Goal: Browse casually: Explore the website without a specific task or goal

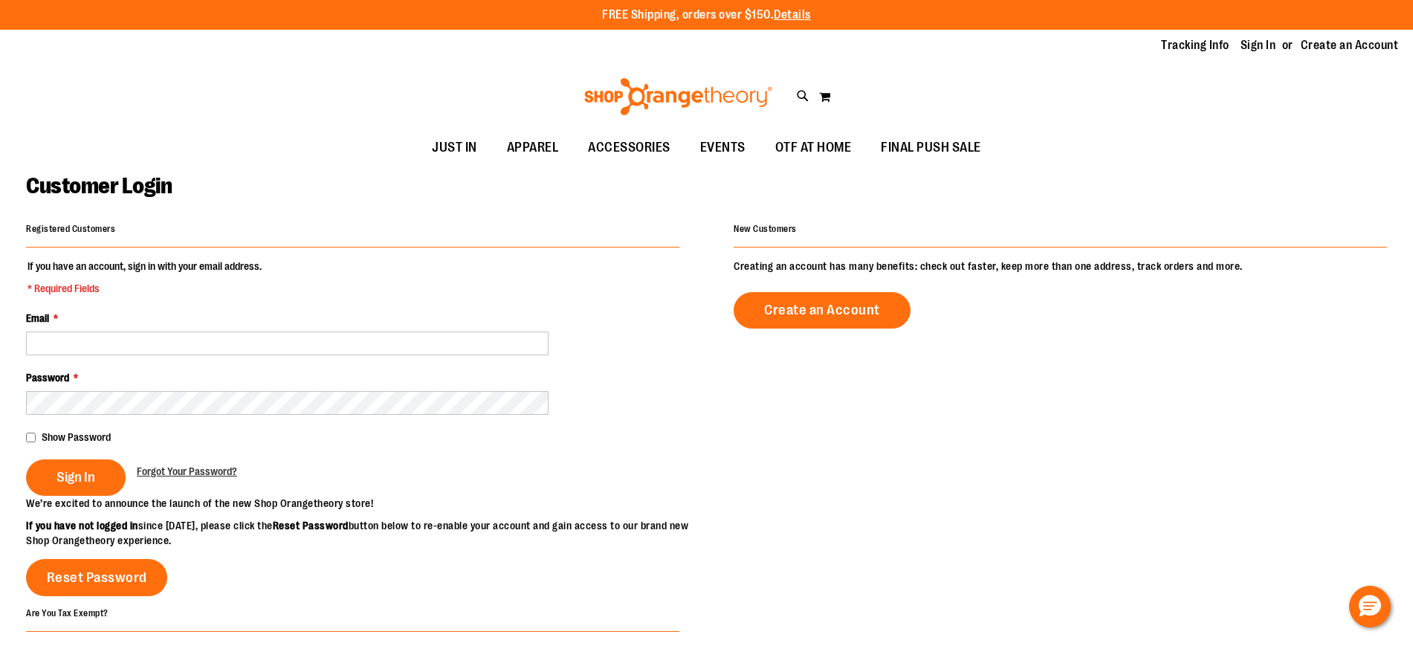
click at [329, 349] on input "Email *" at bounding box center [287, 344] width 523 height 24
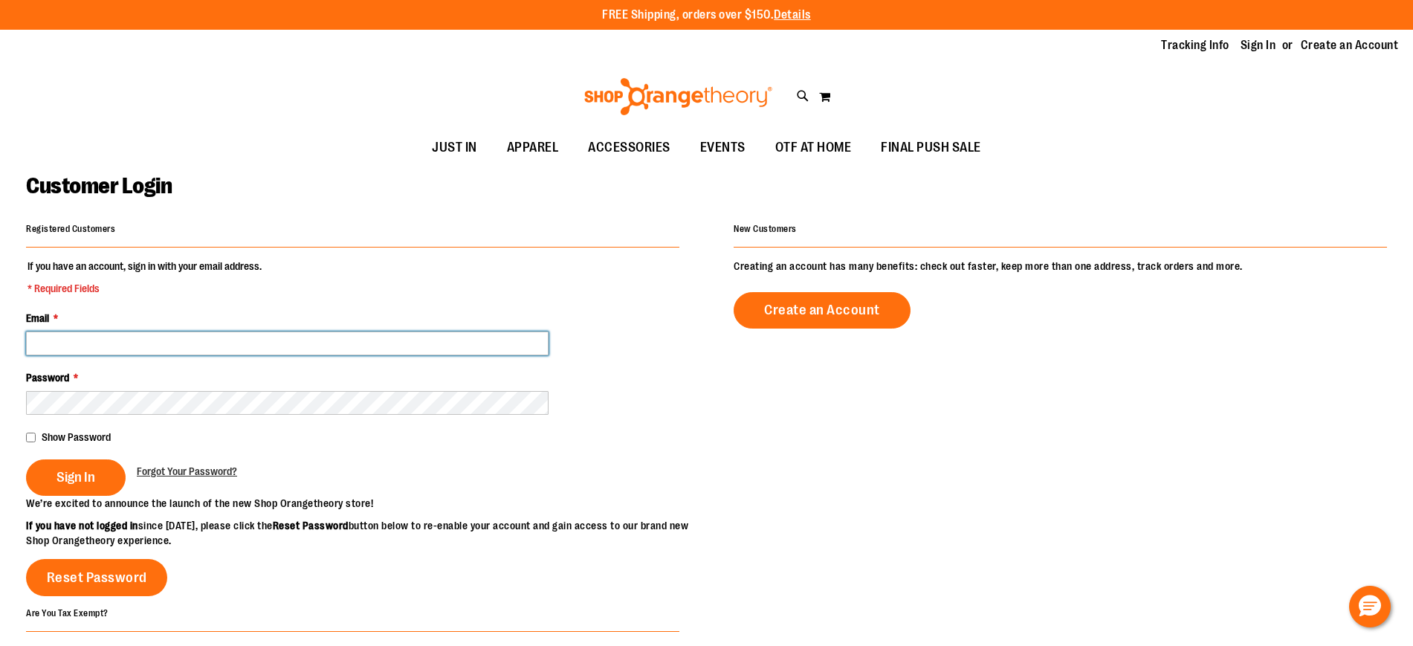
type input "**********"
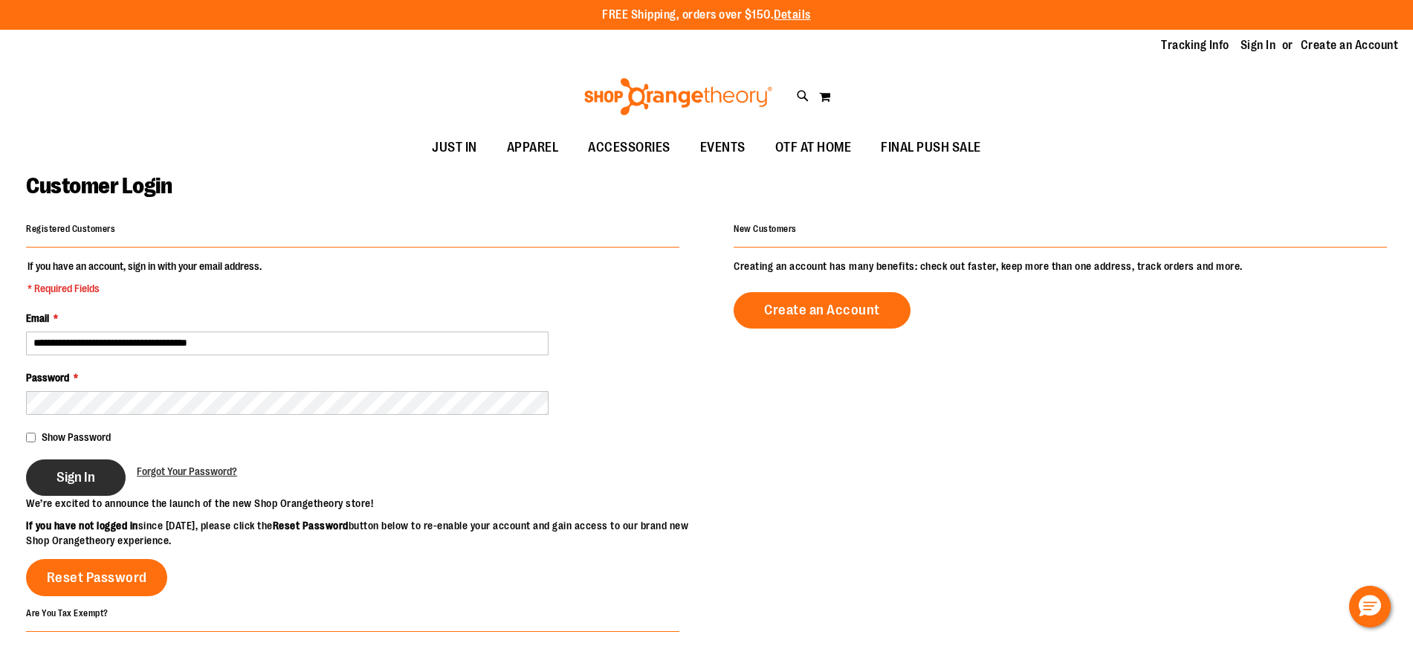
click at [66, 472] on span "Sign In" at bounding box center [76, 477] width 39 height 16
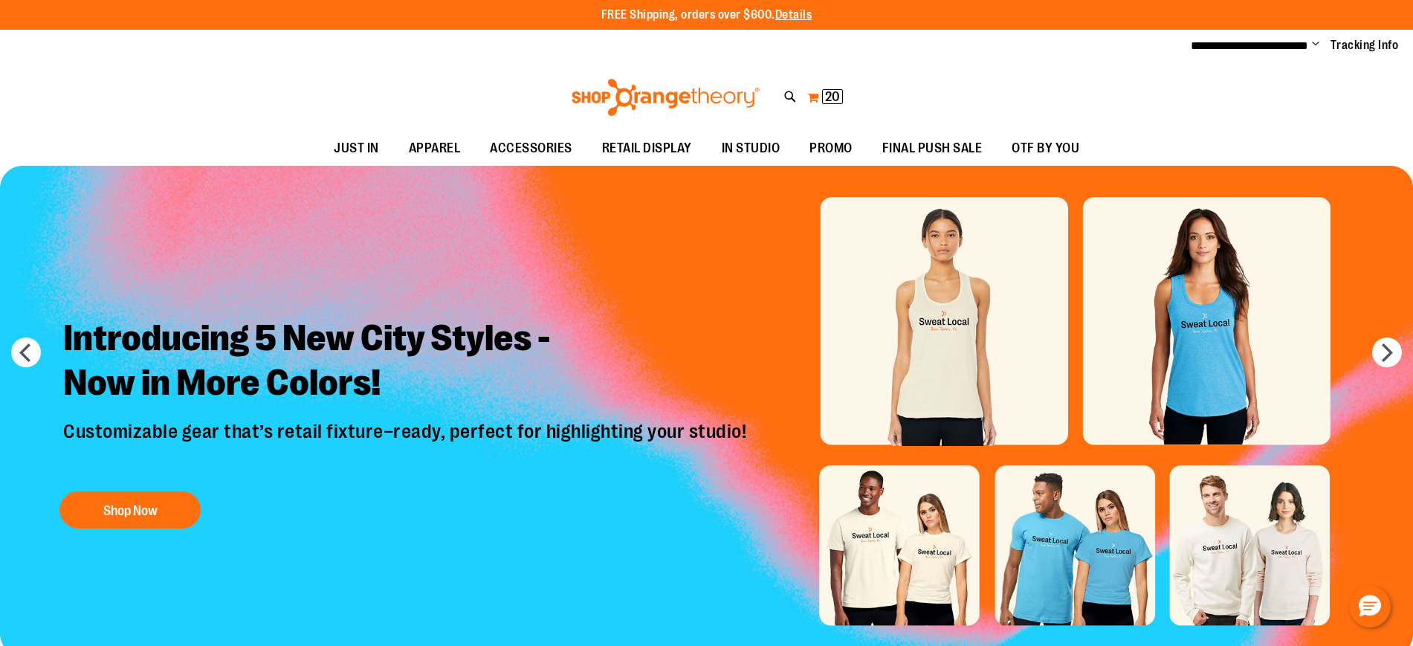
click at [807, 102] on button "My Cart 20 20 items" at bounding box center [825, 98] width 37 height 24
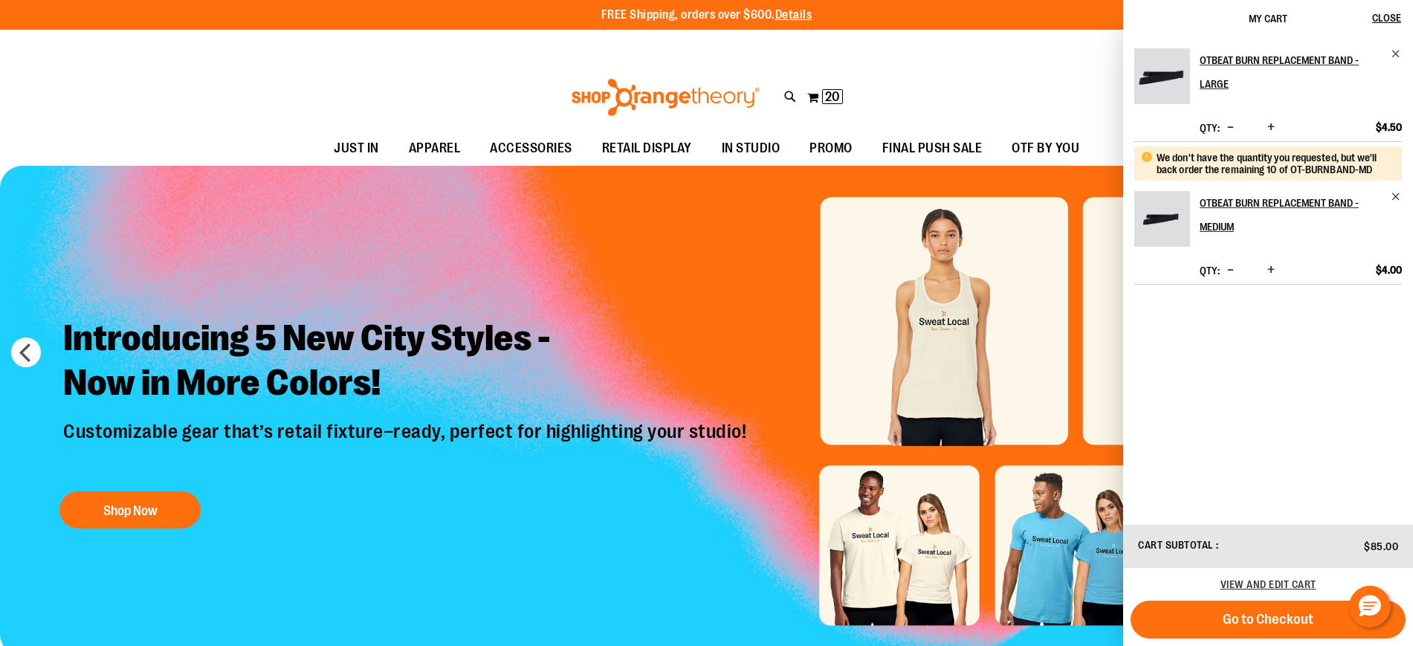
click at [887, 108] on div "Toggle Nav Search Popular Suggestions Advanced Search" at bounding box center [706, 97] width 1413 height 68
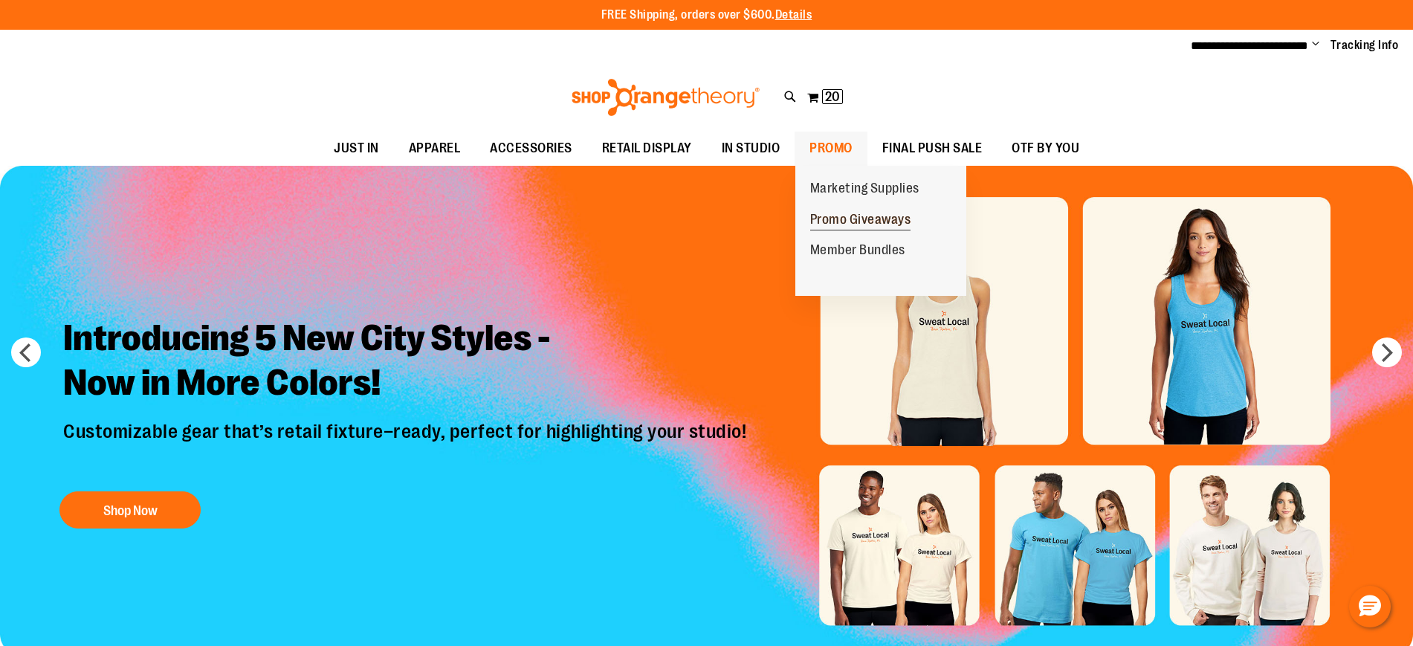
click at [873, 222] on span "Promo Giveaways" at bounding box center [860, 221] width 101 height 19
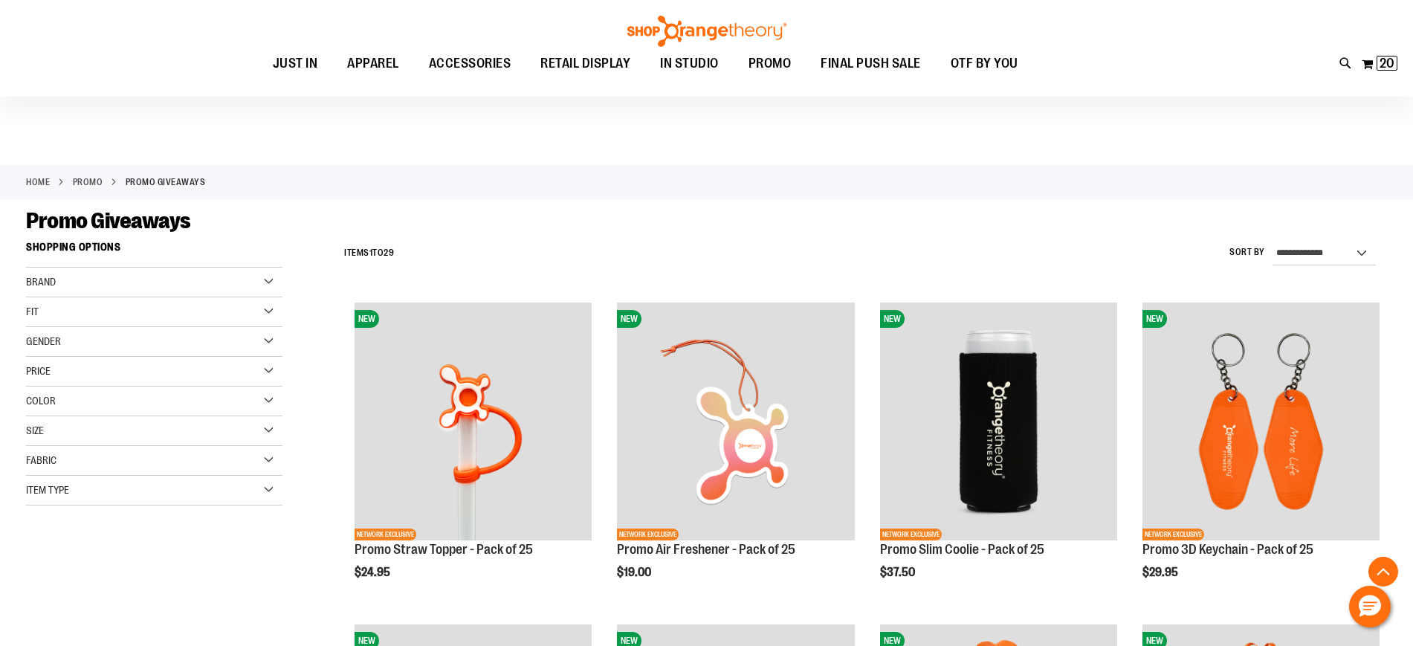
scroll to position [440, 0]
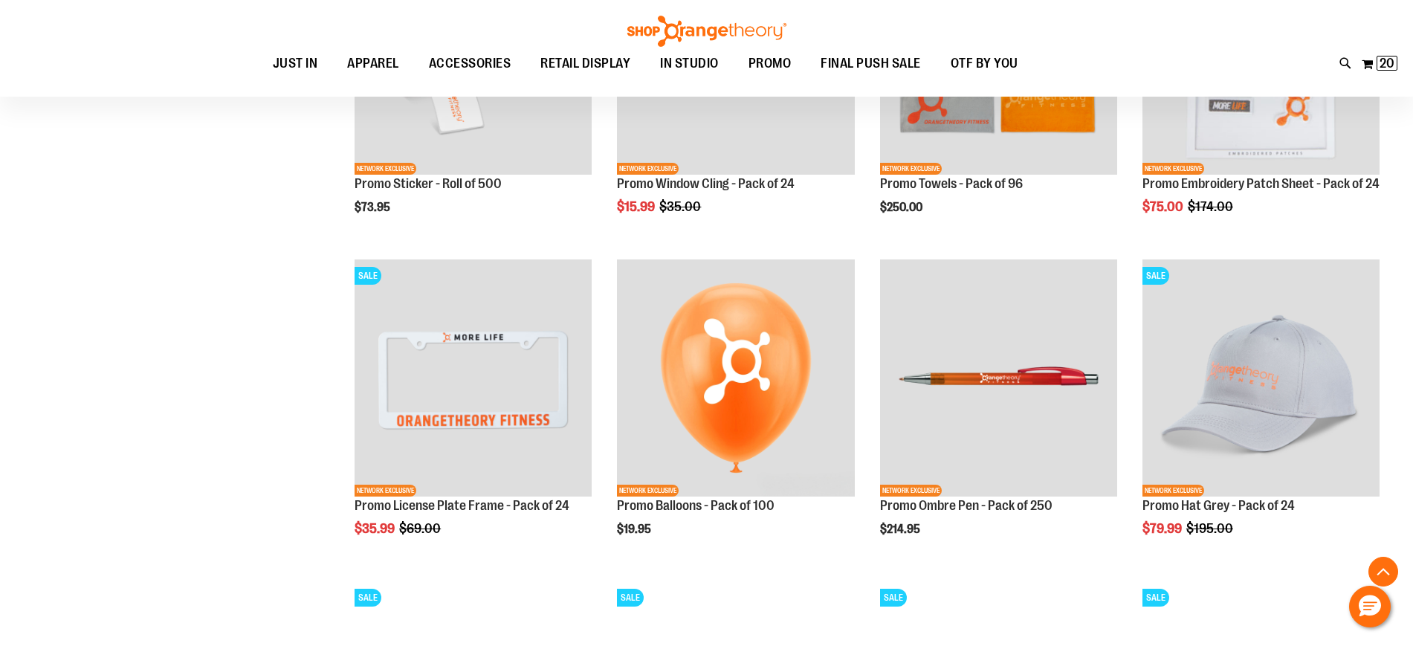
scroll to position [1330, 0]
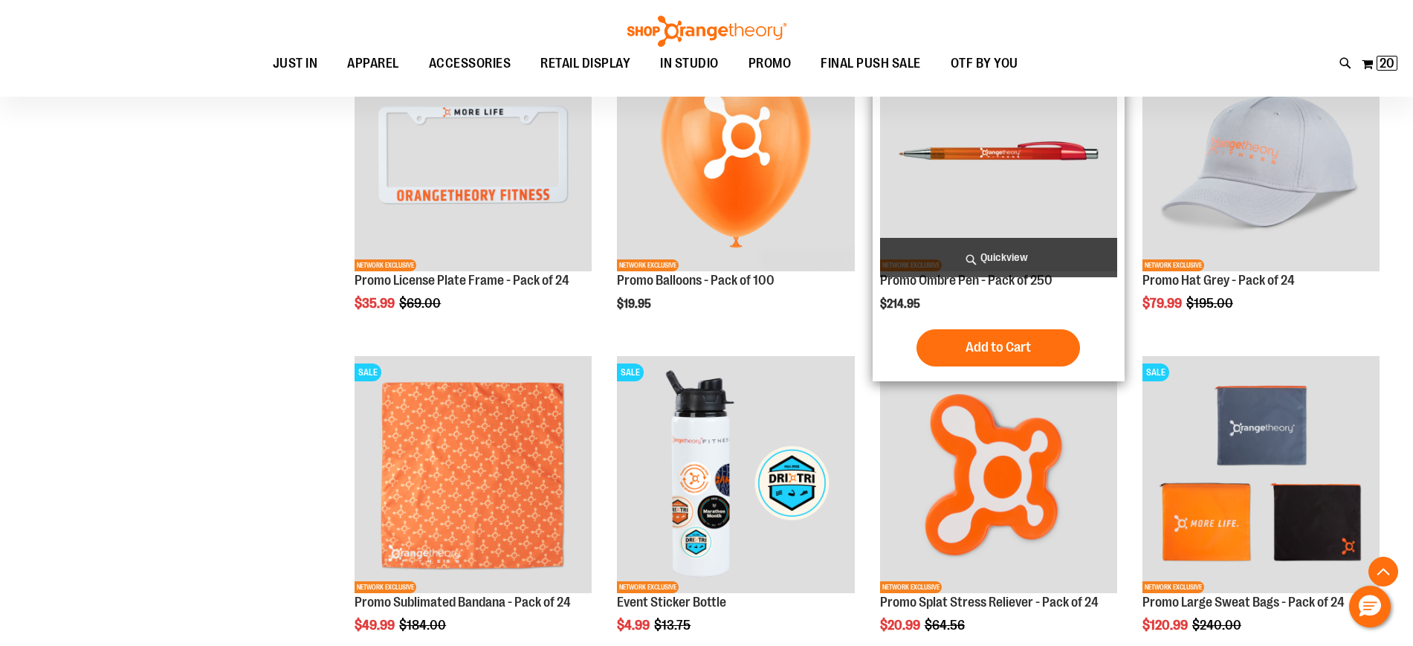
scroll to position [1557, 0]
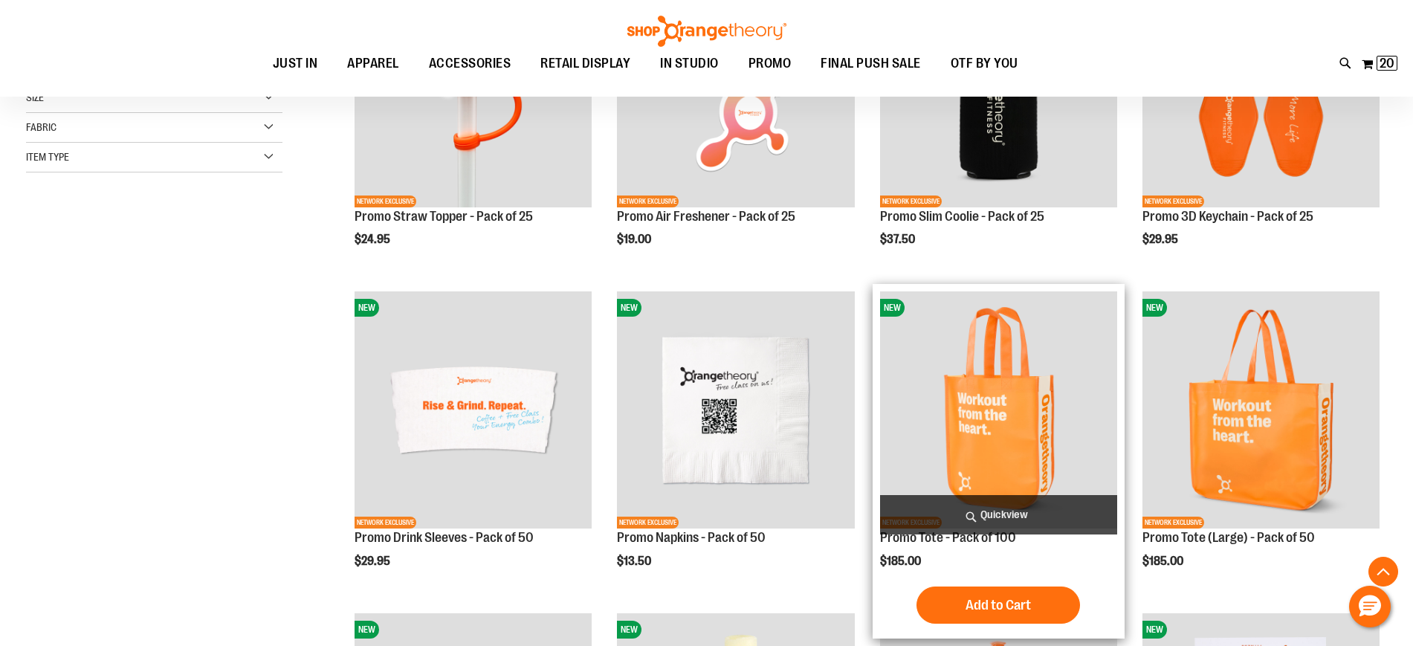
scroll to position [654, 0]
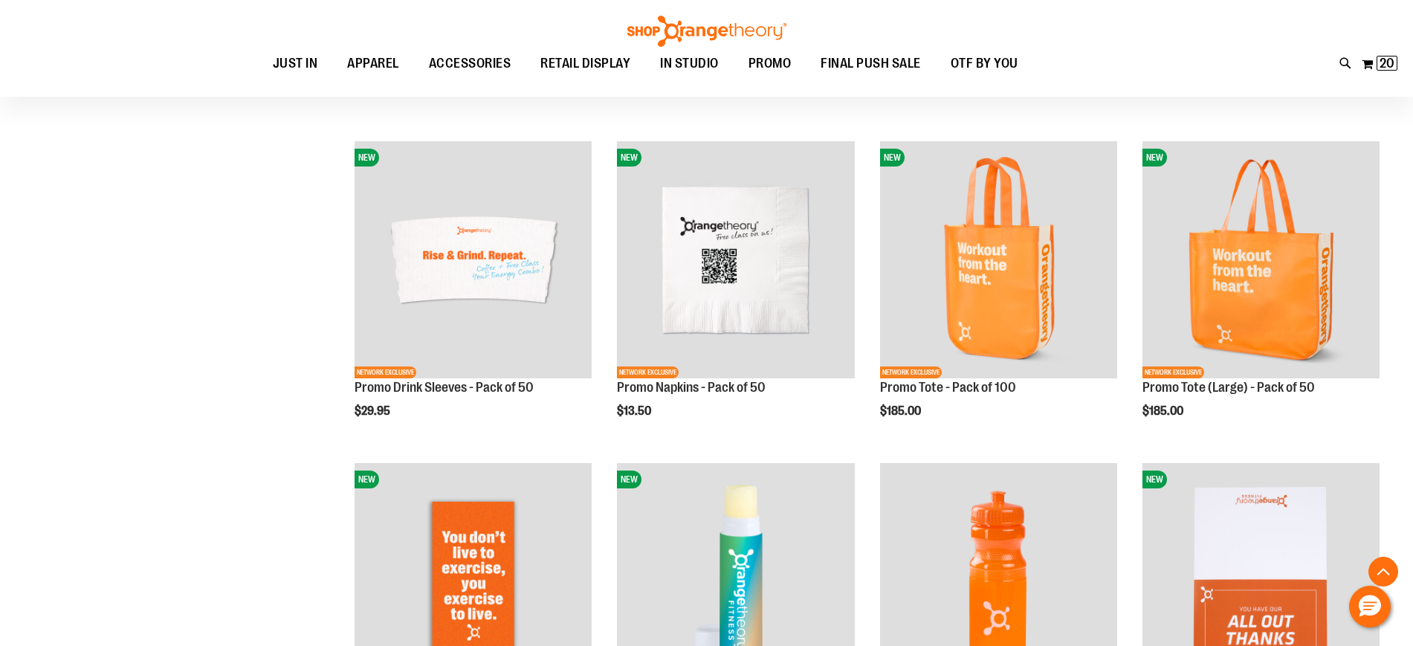
scroll to position [491, 0]
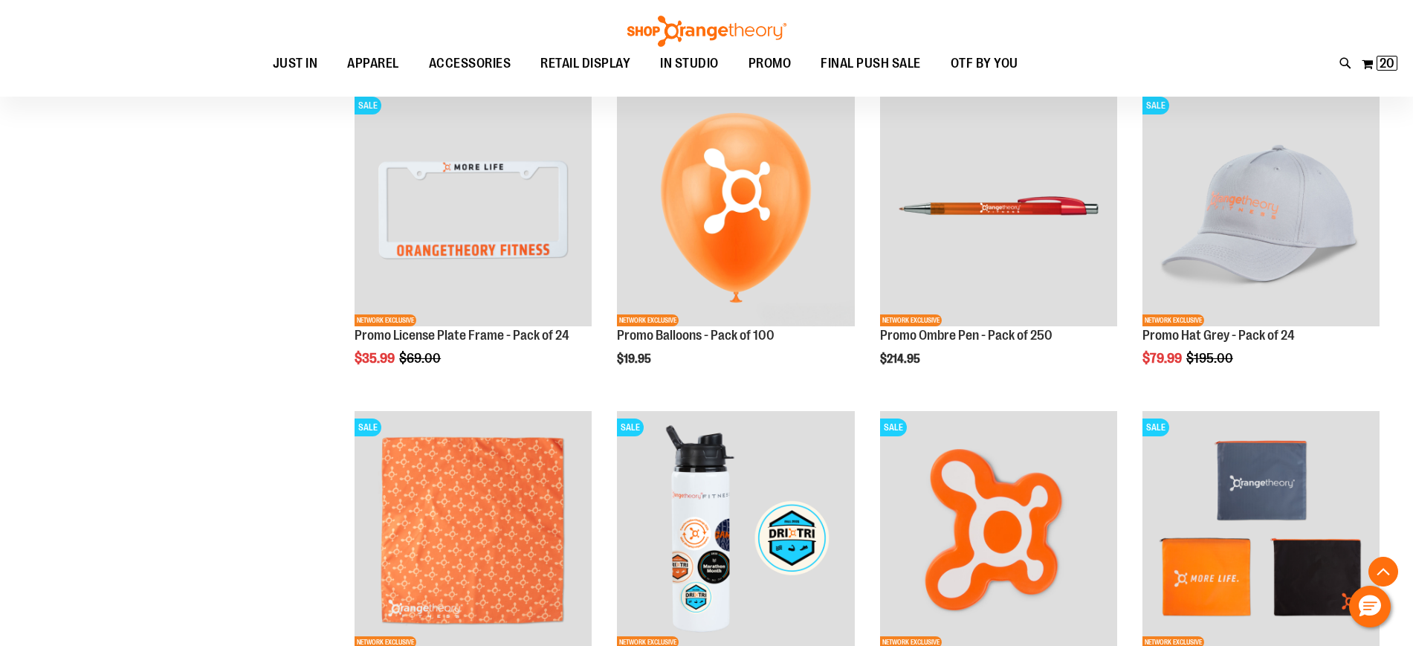
scroll to position [1502, 0]
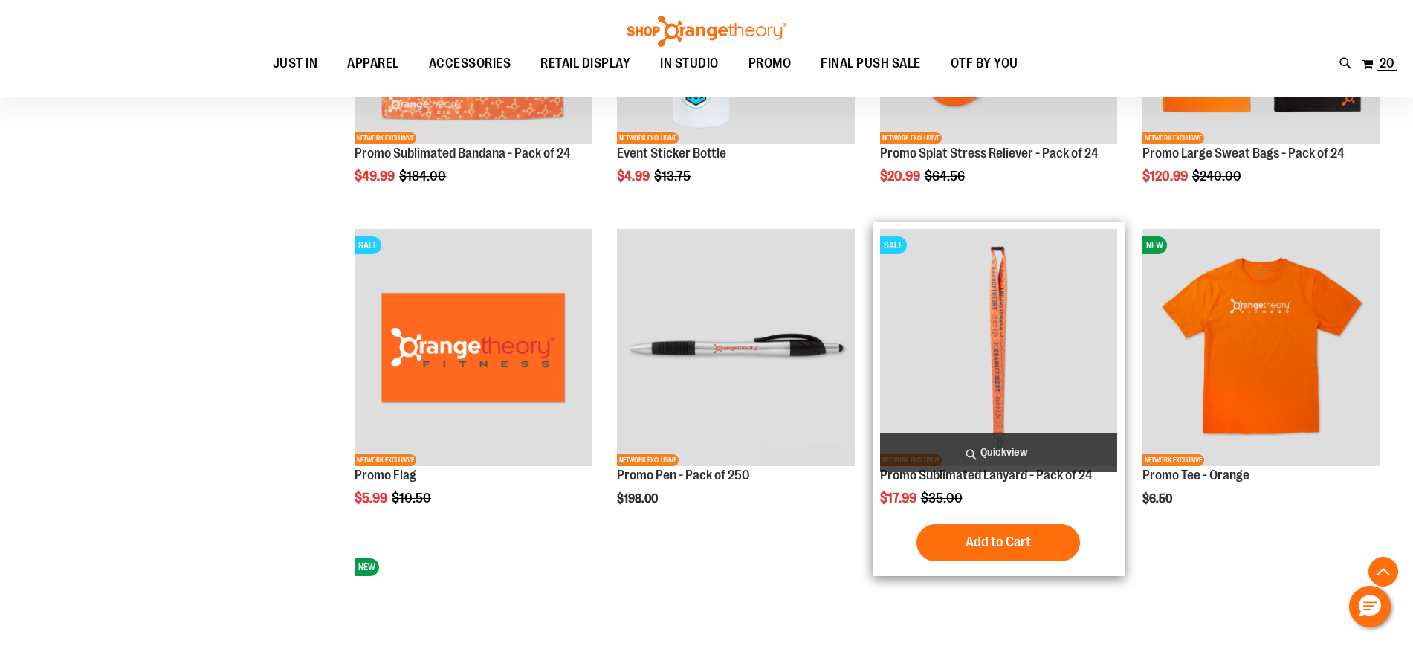
scroll to position [2065, 0]
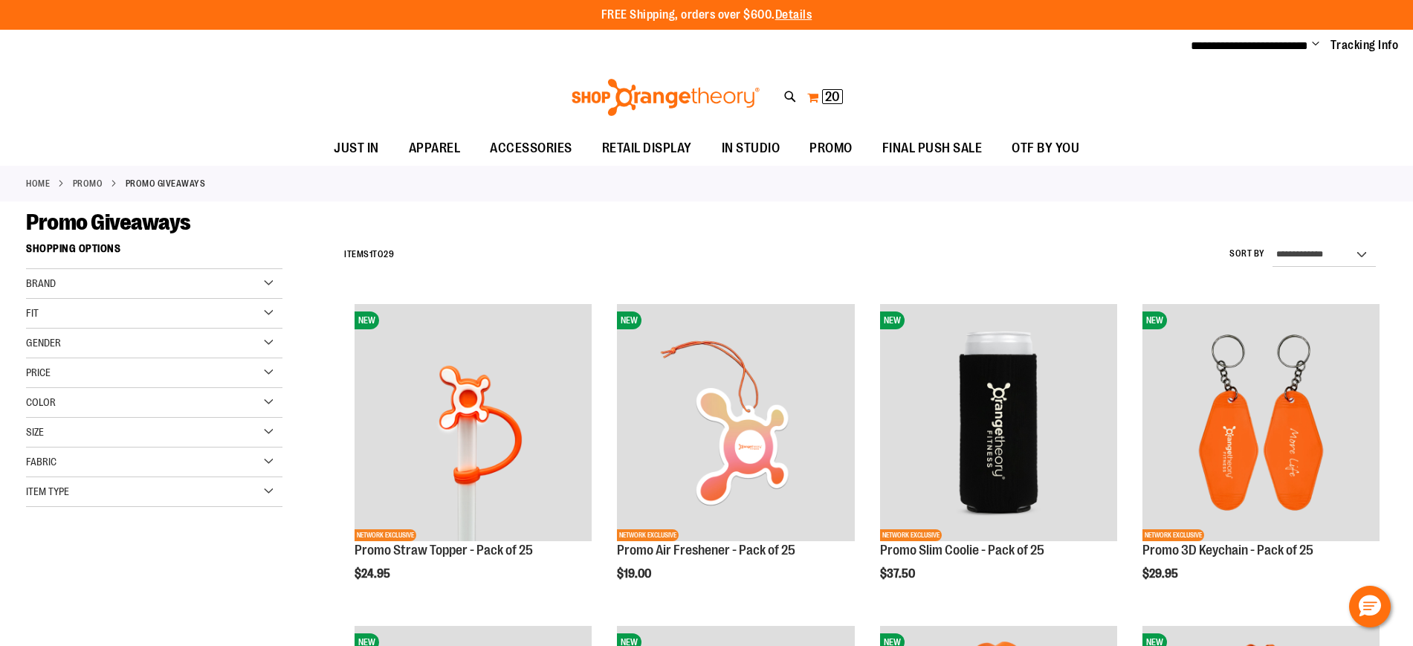
click at [827, 93] on span "20" at bounding box center [832, 96] width 15 height 15
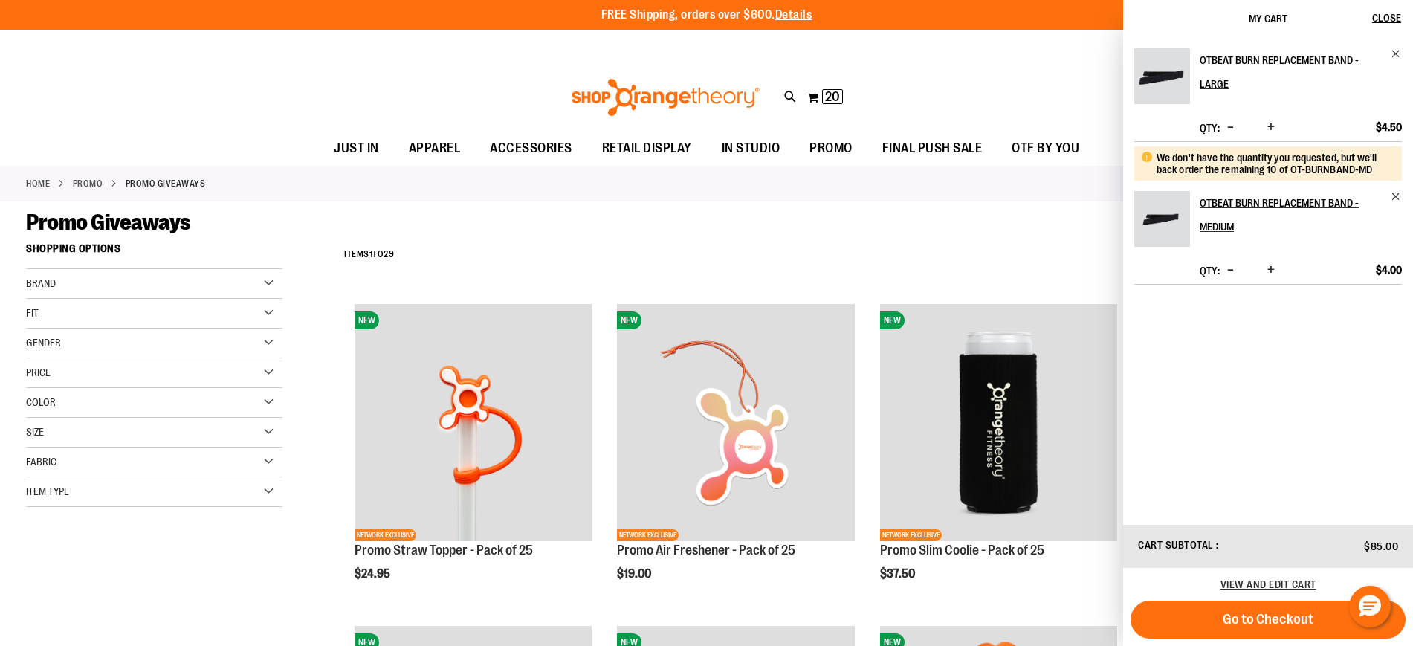
click at [747, 233] on div "Promo Giveaways" at bounding box center [706, 222] width 1361 height 27
